Goal: Use online tool/utility: Utilize a website feature to perform a specific function

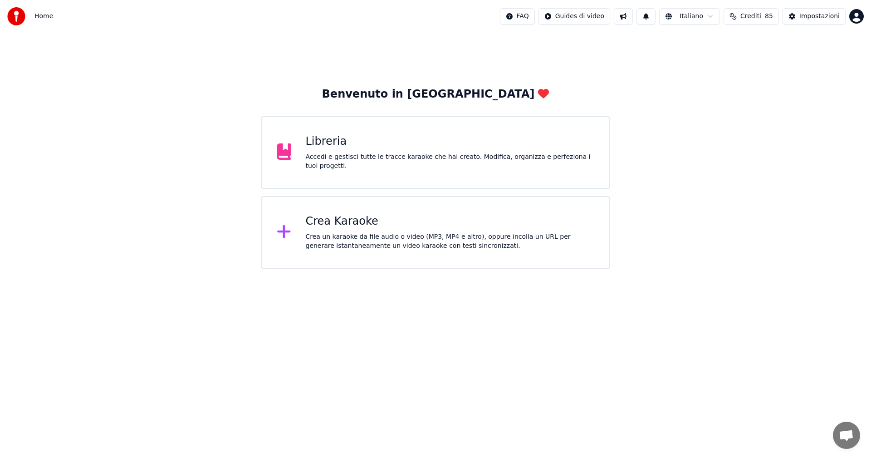
click at [319, 149] on div "Libreria" at bounding box center [450, 141] width 289 height 15
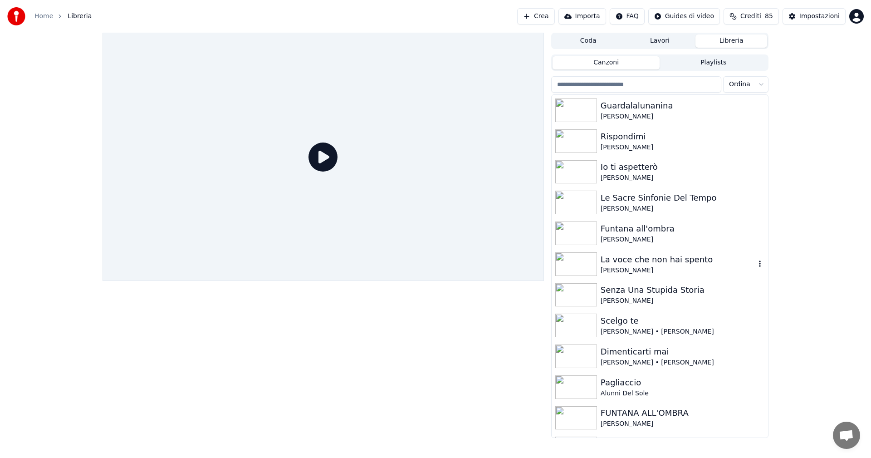
click at [584, 266] on img at bounding box center [577, 264] width 42 height 24
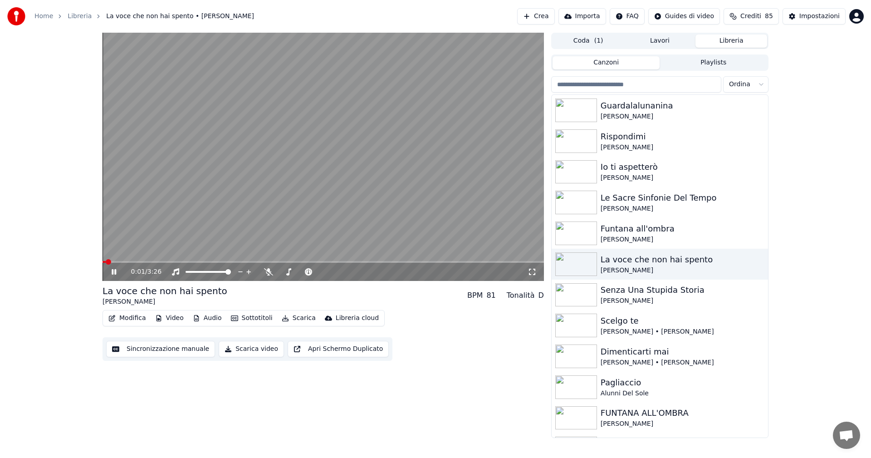
click at [117, 270] on icon at bounding box center [120, 271] width 21 height 7
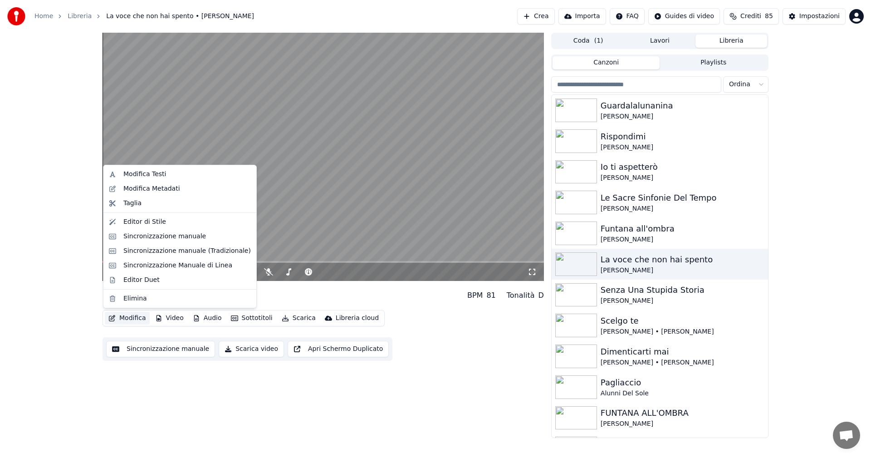
click at [128, 318] on button "Modifica" at bounding box center [127, 318] width 45 height 13
click at [152, 254] on div "Sincronizzazione manuale (Tradizionale)" at bounding box center [187, 250] width 128 height 9
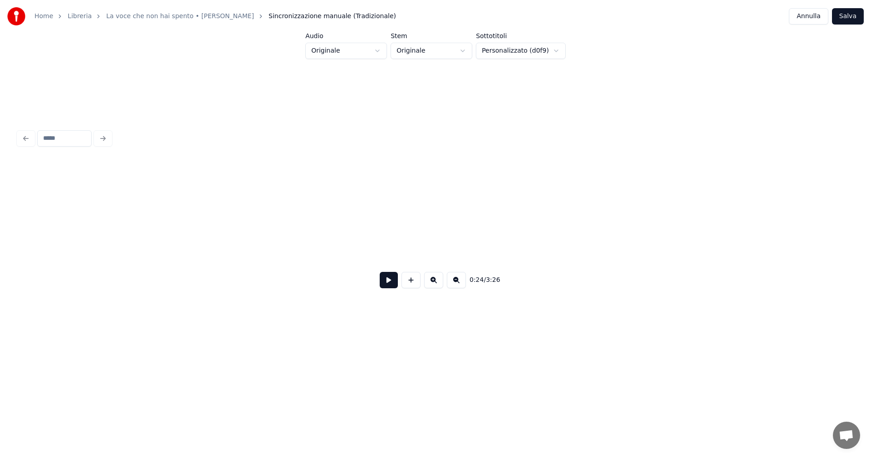
scroll to position [0, 1656]
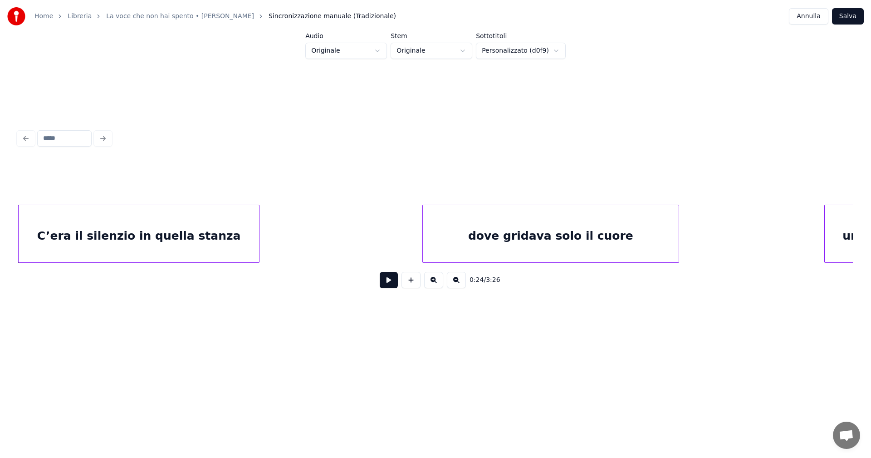
click at [393, 285] on button at bounding box center [389, 280] width 18 height 16
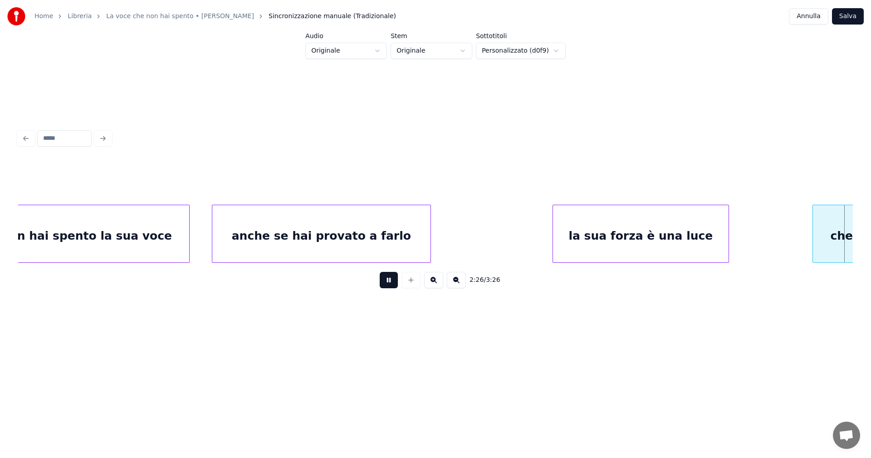
scroll to position [0, 10007]
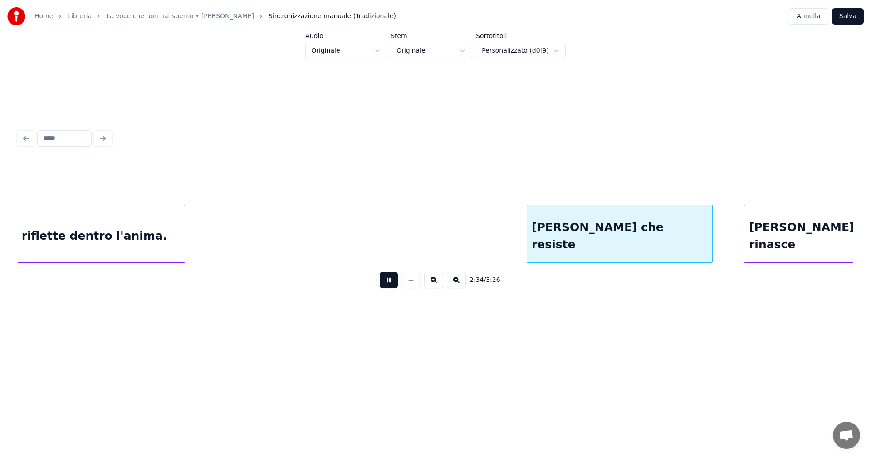
click at [392, 283] on button at bounding box center [389, 280] width 18 height 16
click at [851, 263] on div "che riflette dentro l'anima. [PERSON_NAME] che resiste [PERSON_NAME] che rinasce" at bounding box center [435, 234] width 835 height 58
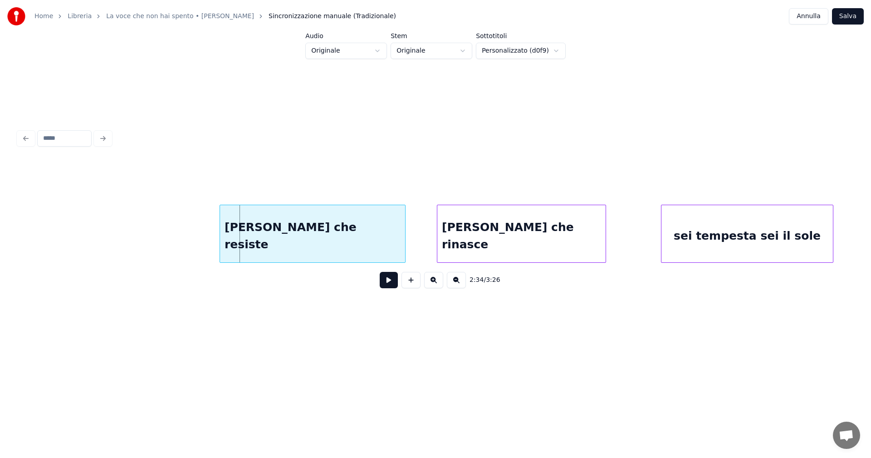
scroll to position [0, 10334]
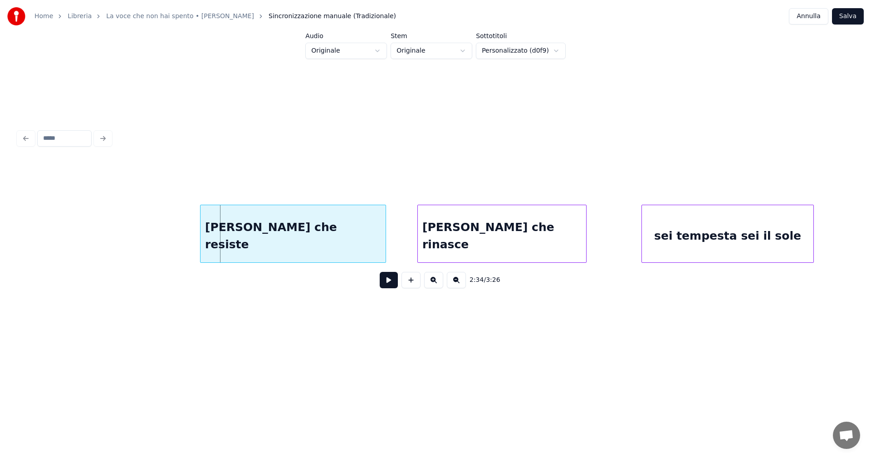
click at [811, 17] on button "Annulla" at bounding box center [808, 16] width 39 height 16
